Goal: Task Accomplishment & Management: Manage account settings

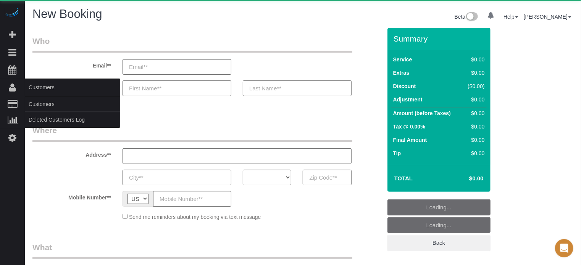
select select "number:9"
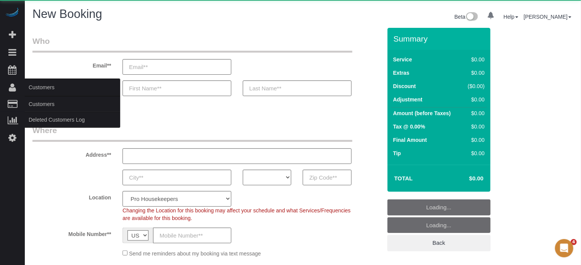
select select "object:1247"
select select "4"
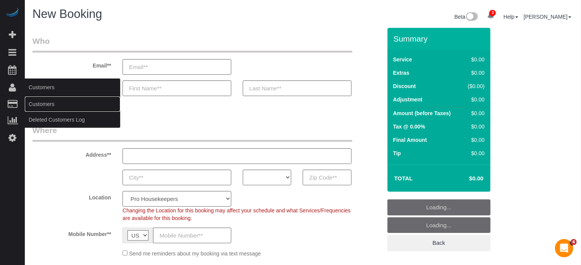
click at [43, 103] on link "Customers" at bounding box center [72, 104] width 95 height 15
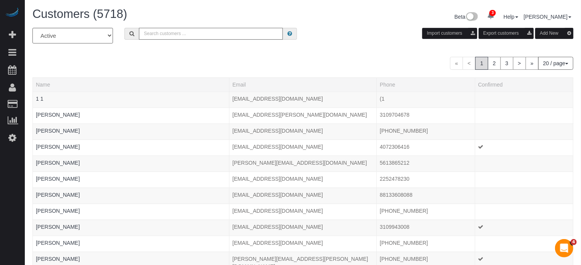
click at [193, 35] on input "text" at bounding box center [211, 34] width 144 height 12
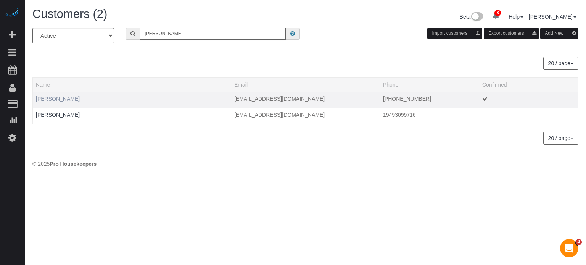
type input "william g"
click at [66, 99] on link "William Giesecke" at bounding box center [58, 99] width 44 height 6
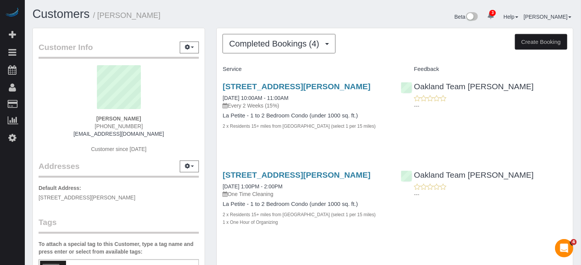
click at [554, 167] on div "Service Feedback 7204 Portofino Way At Championsgate, Davenport, FL 33896 09/12…" at bounding box center [394, 244] width 344 height 363
click at [242, 50] on button "Completed Bookings (4)" at bounding box center [278, 43] width 113 height 19
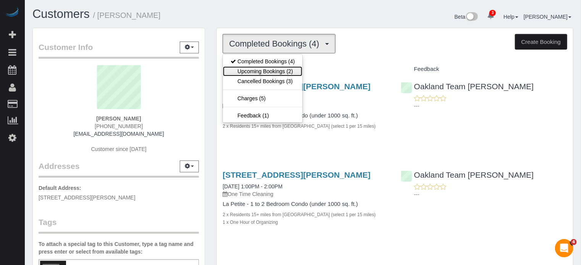
click at [246, 69] on link "Upcoming Bookings (2)" at bounding box center [262, 71] width 79 height 10
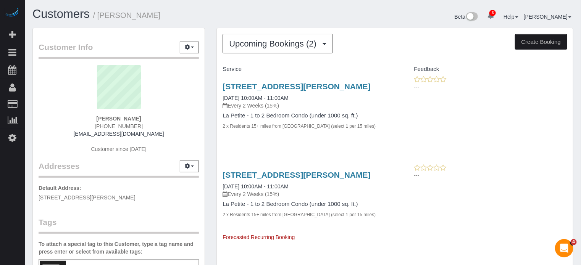
click at [212, 80] on div "Upcoming Bookings (2) Completed Bookings (4) Upcoming Bookings (2) Cancelled Bo…" at bounding box center [395, 151] width 368 height 246
drag, startPoint x: 212, startPoint y: 84, endPoint x: 315, endPoint y: 95, distance: 103.9
click at [315, 95] on div "Upcoming Bookings (2) Completed Bookings (4) Upcoming Bookings (2) Cancelled Bo…" at bounding box center [395, 151] width 368 height 246
click at [315, 91] on h3 "7204 Portofino Way At Championsgate, Davenport, FL 33896" at bounding box center [305, 86] width 166 height 9
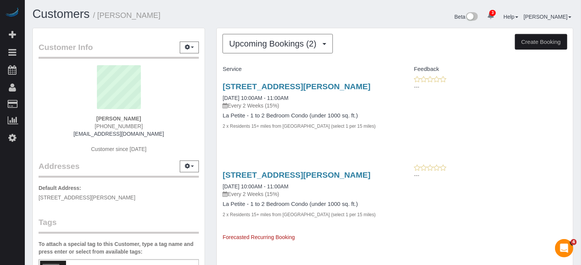
drag, startPoint x: 316, startPoint y: 96, endPoint x: 214, endPoint y: 90, distance: 102.4
click at [214, 90] on div "Upcoming Bookings (2) Completed Bookings (4) Upcoming Bookings (2) Cancelled Bo…" at bounding box center [395, 151] width 368 height 246
drag, startPoint x: 214, startPoint y: 85, endPoint x: 320, endPoint y: 95, distance: 106.9
click at [320, 95] on div "Upcoming Bookings (2) Completed Bookings (4) Upcoming Bookings (2) Cancelled Bo…" at bounding box center [395, 151] width 368 height 246
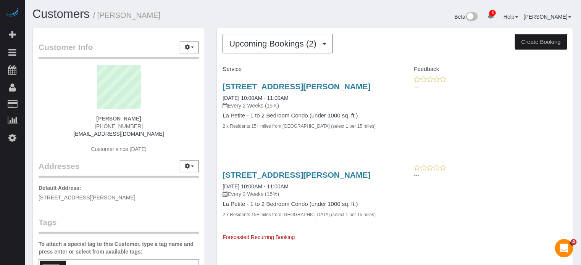
click at [320, 91] on h3 "7204 Portofino Way At Championsgate, Davenport, FL 33896" at bounding box center [305, 86] width 166 height 9
drag, startPoint x: 315, startPoint y: 97, endPoint x: 215, endPoint y: 87, distance: 100.8
click at [215, 87] on div "Upcoming Bookings (2) Completed Bookings (4) Upcoming Bookings (2) Cancelled Bo…" at bounding box center [395, 151] width 368 height 246
drag, startPoint x: 217, startPoint y: 85, endPoint x: 306, endPoint y: 97, distance: 89.6
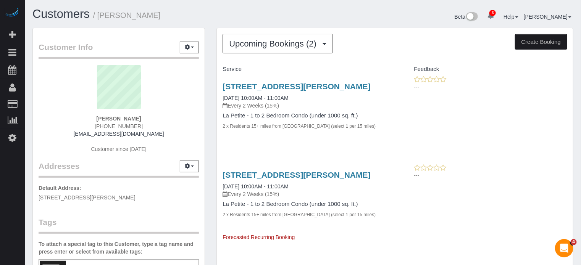
click at [306, 97] on div "7204 Portofino Way At Championsgate, Davenport, FL 33896 09/26/2025 10:00AM - 1…" at bounding box center [306, 110] width 178 height 69
click at [306, 91] on h3 "7204 Portofino Way At Championsgate, Davenport, FL 33896" at bounding box center [305, 86] width 166 height 9
click at [251, 39] on span "Upcoming Bookings (2)" at bounding box center [274, 44] width 91 height 10
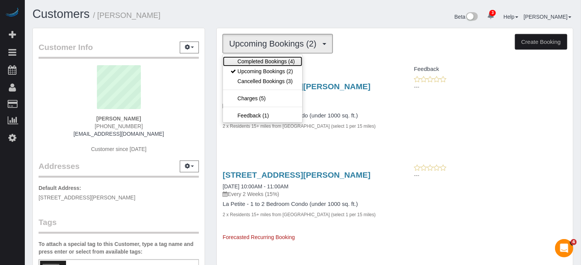
click at [258, 58] on link "Completed Bookings (4)" at bounding box center [262, 61] width 79 height 10
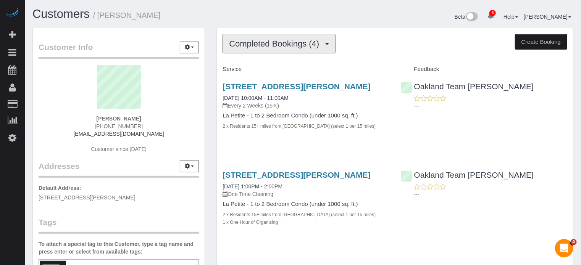
click at [263, 50] on button "Completed Bookings (4)" at bounding box center [278, 43] width 113 height 19
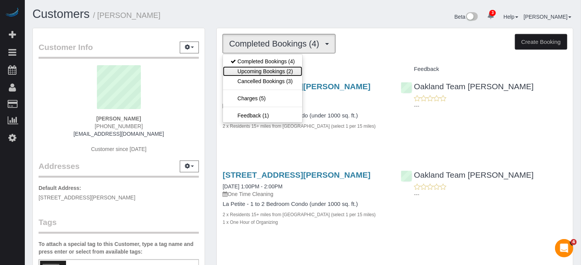
click at [262, 68] on link "Upcoming Bookings (2)" at bounding box center [262, 71] width 79 height 10
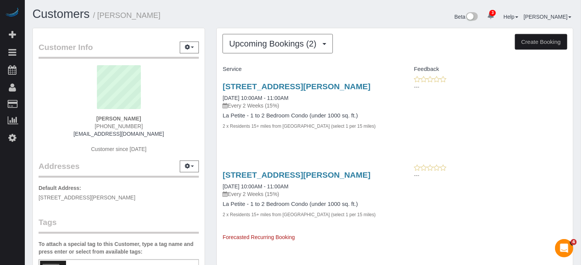
click at [209, 76] on div "Customer Info Edit Contact Info Send Message Email Preferences Special Sales Ta…" at bounding box center [119, 212] width 184 height 369
click at [211, 152] on div "Upcoming Bookings (2) Completed Bookings (4) Upcoming Bookings (2) Cancelled Bo…" at bounding box center [395, 151] width 368 height 246
click at [210, 151] on div "Customer Info Edit Contact Info Send Message Email Preferences Special Sales Ta…" at bounding box center [119, 212] width 184 height 369
click at [209, 157] on div "Customer Info Edit Contact Info Send Message Email Preferences Special Sales Ta…" at bounding box center [119, 212] width 184 height 369
click at [210, 158] on div "Customer Info Edit Contact Info Send Message Email Preferences Special Sales Ta…" at bounding box center [119, 212] width 184 height 369
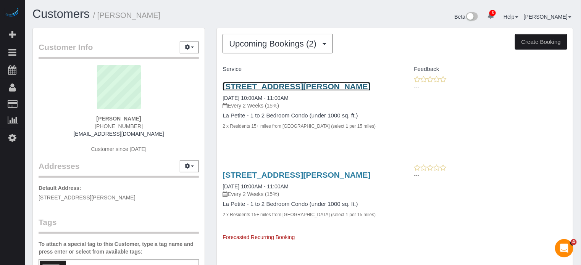
click at [279, 91] on link "7204 Portofino Way At Championsgate, Davenport, FL 33896" at bounding box center [296, 86] width 148 height 9
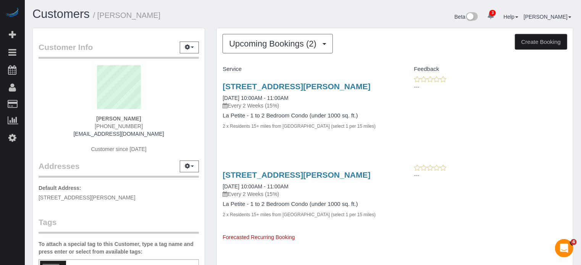
click at [209, 127] on div "Customer Info Edit Contact Info Send Message Email Preferences Special Sales Ta…" at bounding box center [119, 212] width 184 height 369
click at [549, 145] on div "7204 Portofino Way At Championsgate, Davenport, FL 33896 09/26/2025 10:00AM - 1…" at bounding box center [395, 110] width 356 height 69
click at [209, 138] on div "Customer Info Edit Contact Info Send Message Email Preferences Special Sales Ta…" at bounding box center [119, 212] width 184 height 369
click at [282, 47] on span "Upcoming Bookings (2)" at bounding box center [274, 44] width 91 height 10
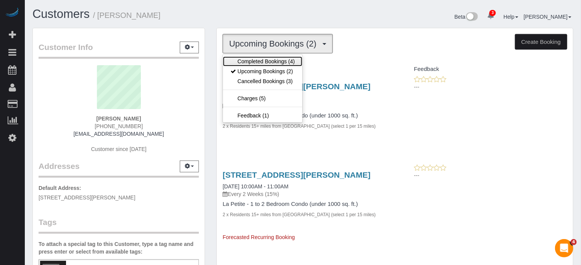
click at [280, 62] on link "Completed Bookings (4)" at bounding box center [262, 61] width 79 height 10
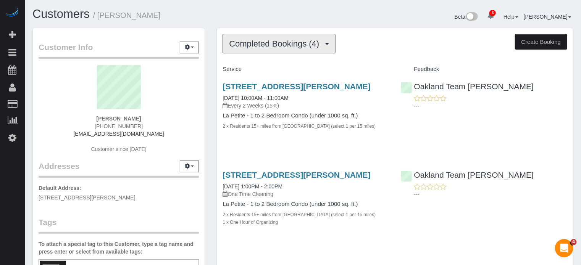
click at [279, 48] on span "Completed Bookings (4)" at bounding box center [276, 44] width 94 height 10
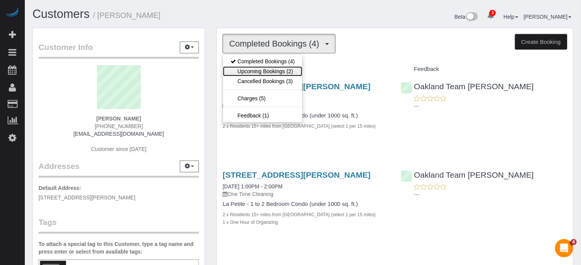
click at [280, 68] on link "Upcoming Bookings (2)" at bounding box center [262, 71] width 79 height 10
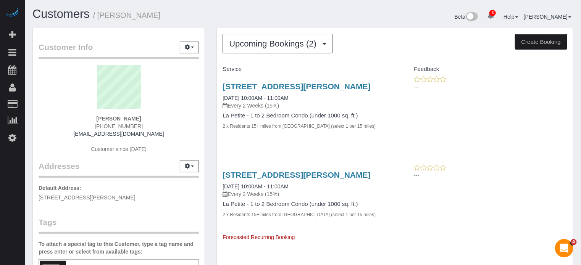
click at [212, 88] on div "Upcoming Bookings (2) Completed Bookings (4) Upcoming Bookings (2) Cancelled Bo…" at bounding box center [395, 151] width 368 height 246
click at [208, 128] on div "Customer Info Edit Contact Info Send Message Email Preferences Special Sales Ta…" at bounding box center [119, 212] width 184 height 369
click at [211, 137] on div "Upcoming Bookings (2) Completed Bookings (4) Upcoming Bookings (2) Cancelled Bo…" at bounding box center [395, 151] width 368 height 246
click at [211, 42] on div "Upcoming Bookings (2) Completed Bookings (4) Upcoming Bookings (2) Cancelled Bo…" at bounding box center [395, 151] width 368 height 246
click at [572, 103] on div "7204 Portofino Way At Championsgate, Davenport, FL 33896 09/26/2025 10:00AM - 1…" at bounding box center [395, 110] width 356 height 69
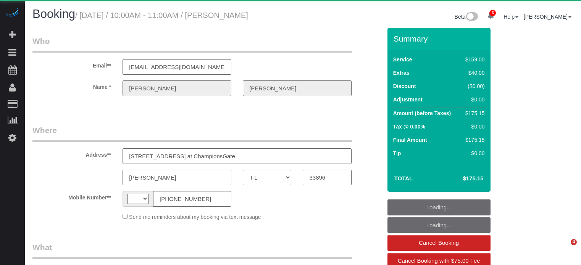
select select "FL"
select select "string:[GEOGRAPHIC_DATA]"
select select "string:fspay-afea1c4f-2bc7-4d50-8fc9-0921bab4ab1e"
select select "4"
select select "number:9"
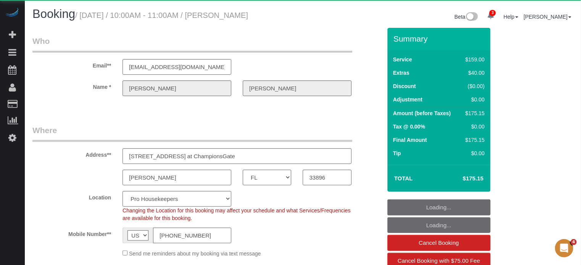
select select "object:1293"
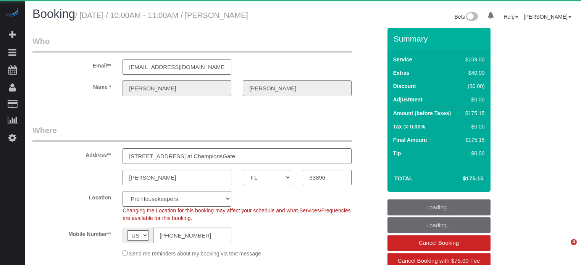
select select "FL"
select select "number:9"
select select "object:1293"
select select "4"
